Goal: Information Seeking & Learning: Learn about a topic

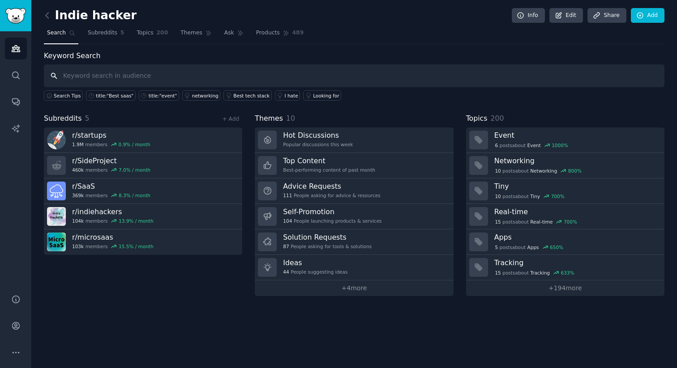
click at [101, 80] on input "text" at bounding box center [354, 75] width 620 height 23
click at [343, 322] on div "Indie hacker Info Edit Share Add Search Subreddits 5 Topics 200 Themes Ask Prod…" at bounding box center [353, 184] width 645 height 368
click at [162, 72] on input "text" at bounding box center [354, 75] width 620 height 23
click at [330, 75] on input "sass" at bounding box center [354, 75] width 620 height 23
type input "sass"
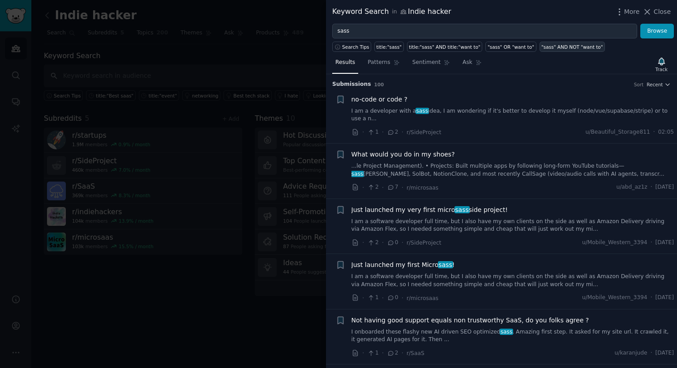
click at [572, 46] on div ""sass" AND NOT "want to"" at bounding box center [572, 47] width 62 height 6
type input ""sass" AND NOT "want to""
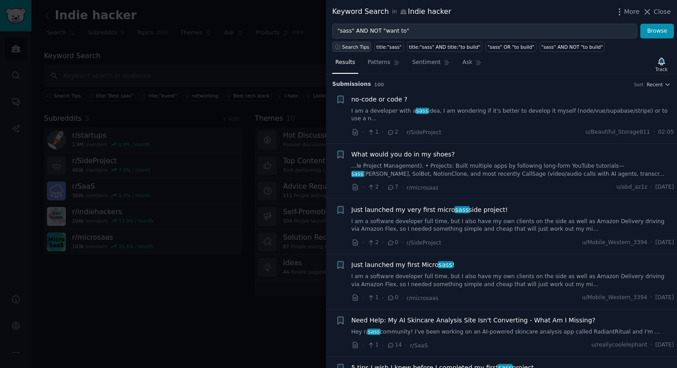
click at [347, 49] on span "Search Tips" at bounding box center [355, 47] width 27 height 6
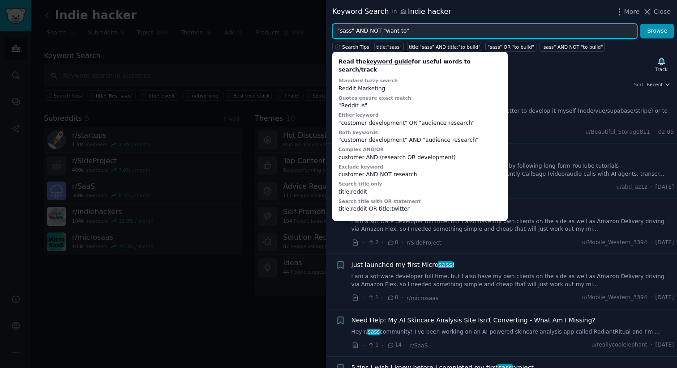
click at [478, 32] on input ""sass" AND NOT "want to"" at bounding box center [484, 31] width 305 height 15
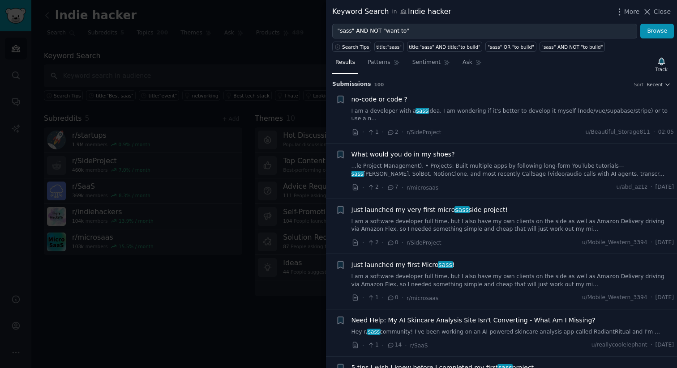
click at [571, 115] on link "I am a developer with a sass idea, I am wondering if it's better to develop it …" at bounding box center [512, 115] width 323 height 16
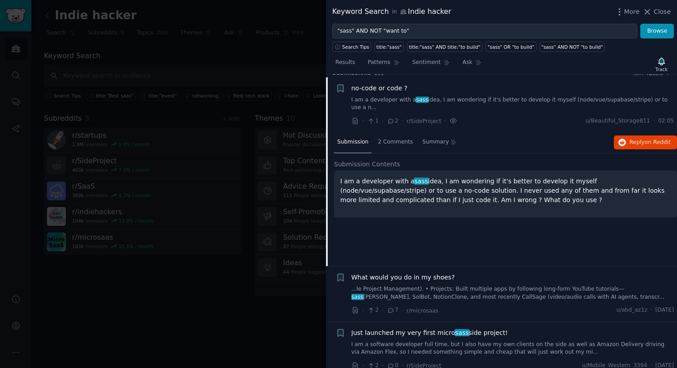
scroll to position [14, 0]
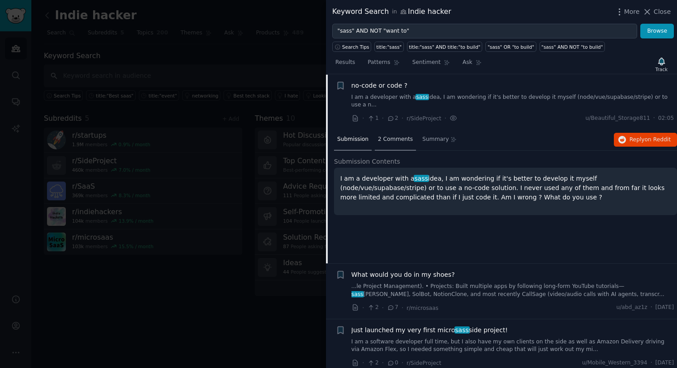
click at [395, 138] on span "2 Comments" at bounding box center [395, 140] width 35 height 8
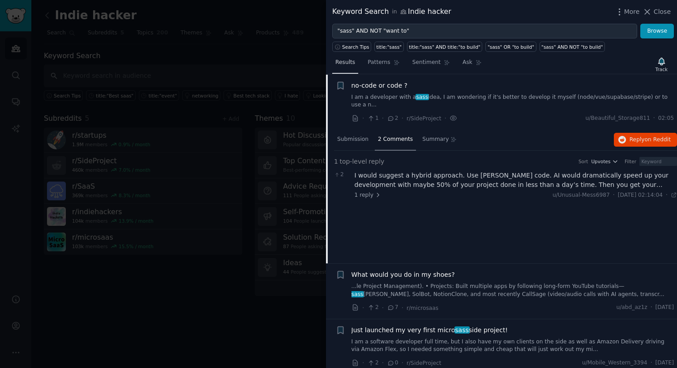
click at [345, 63] on span "Results" at bounding box center [345, 63] width 20 height 8
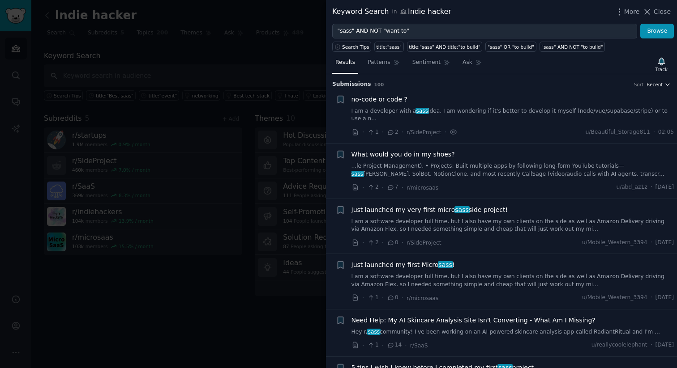
click at [655, 86] on span "Recent" at bounding box center [654, 84] width 16 height 6
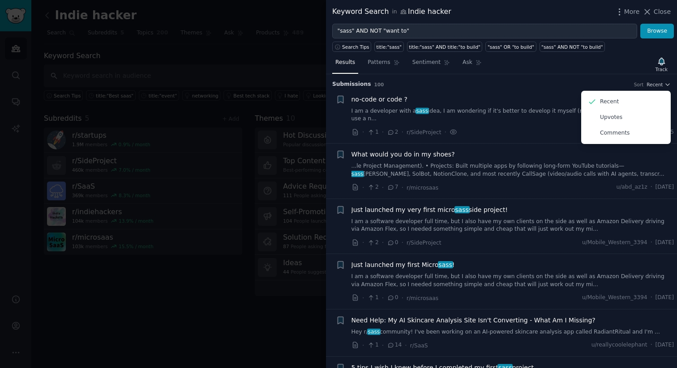
click at [544, 93] on li "+ no-code or code ? I am a developer with a sass idea, I am wondering if it's b…" at bounding box center [501, 116] width 351 height 55
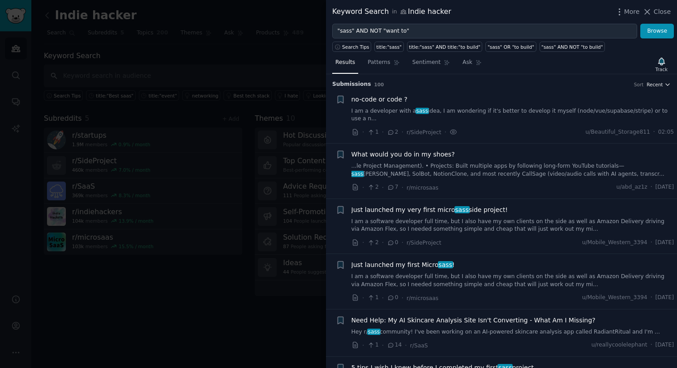
click at [652, 87] on span "Recent" at bounding box center [654, 84] width 16 height 6
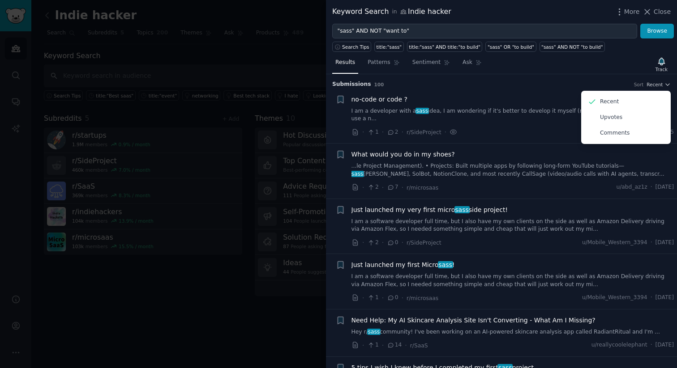
click at [547, 82] on h3 "Submission s 100 Sort Recent Recent Upvotes Comments" at bounding box center [501, 85] width 338 height 8
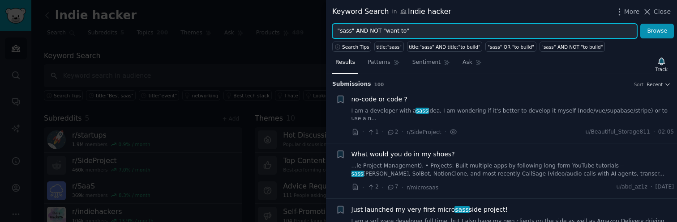
click at [419, 33] on input ""sass" AND NOT "want to"" at bounding box center [484, 31] width 305 height 15
type input ""sass""
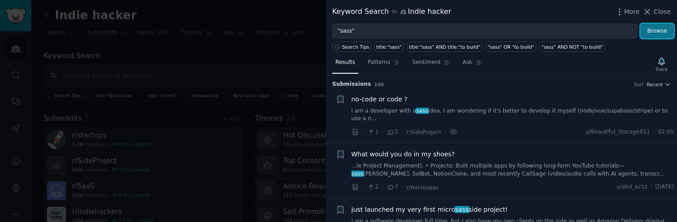
click at [656, 33] on button "Browse" at bounding box center [657, 31] width 34 height 15
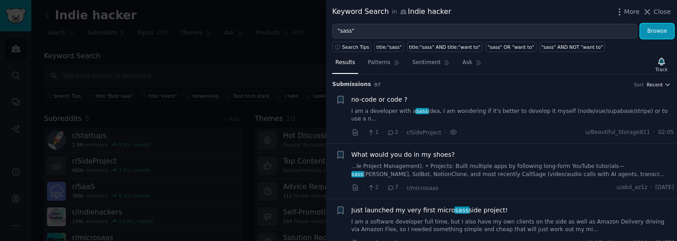
click at [667, 86] on icon "button" at bounding box center [667, 84] width 6 height 6
